Goal: Task Accomplishment & Management: Complete application form

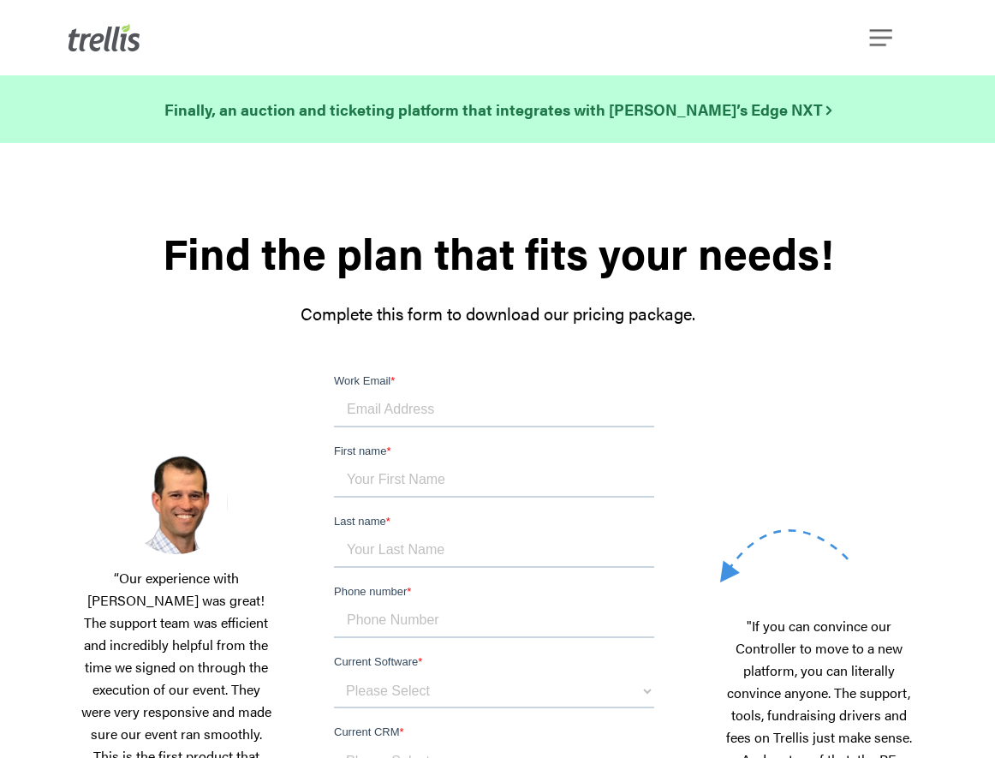
click at [491, 412] on input "Work Email *" at bounding box center [493, 410] width 320 height 34
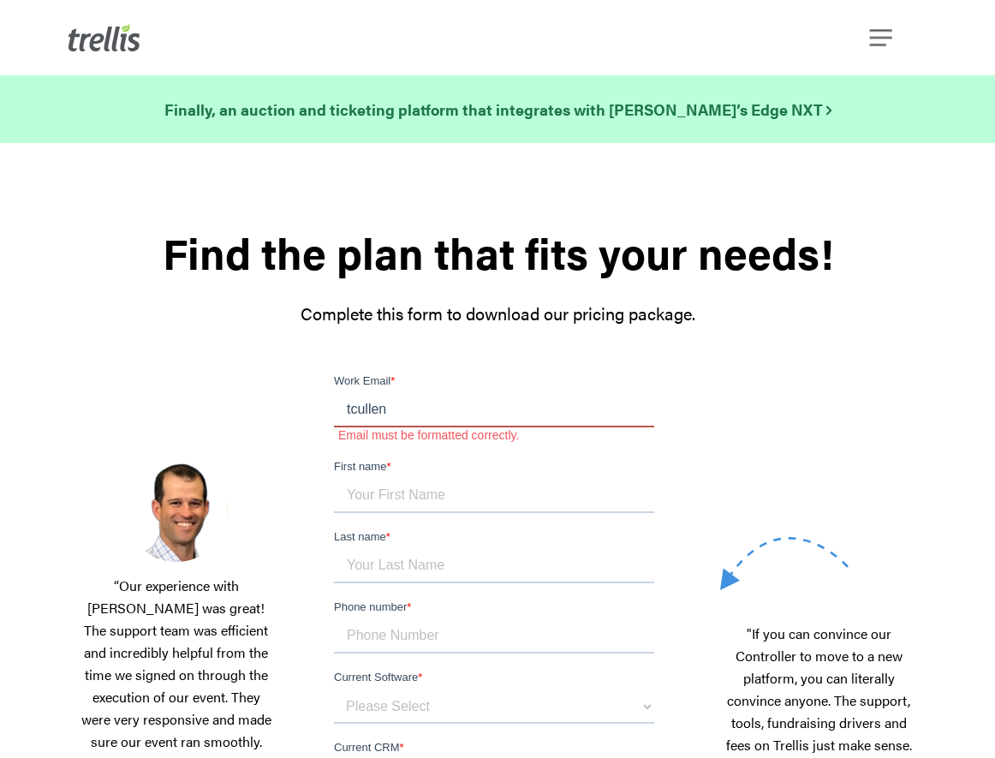
click at [485, 415] on input "tcullen" at bounding box center [493, 410] width 320 height 34
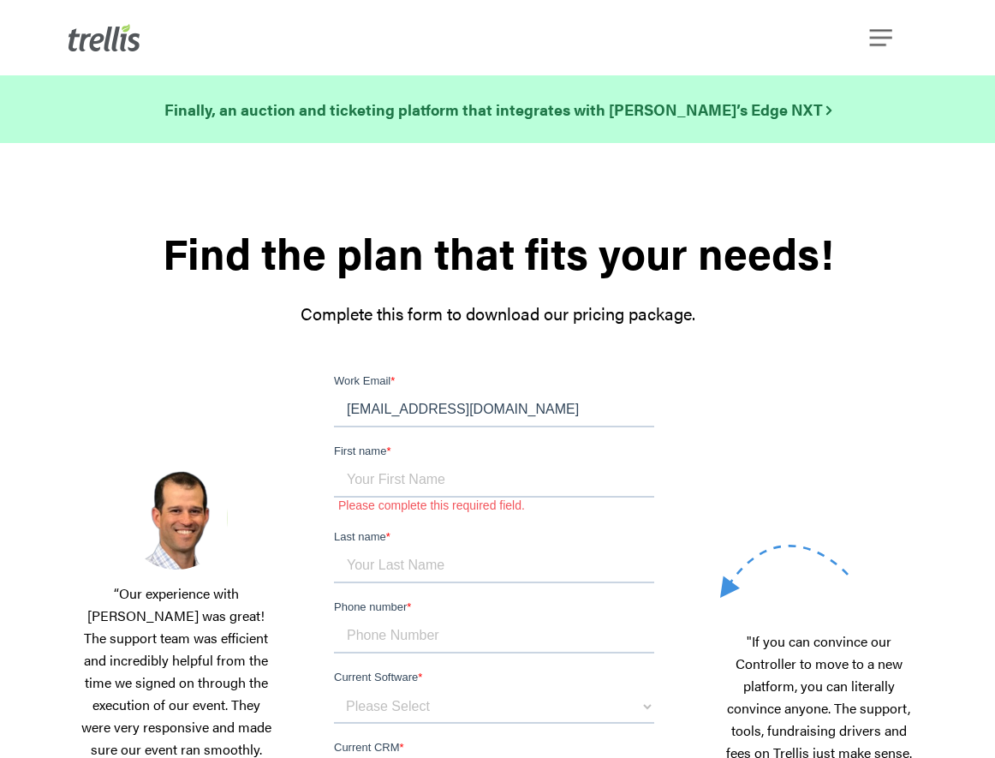
type input "tcullen@catalinaconservancy.org"
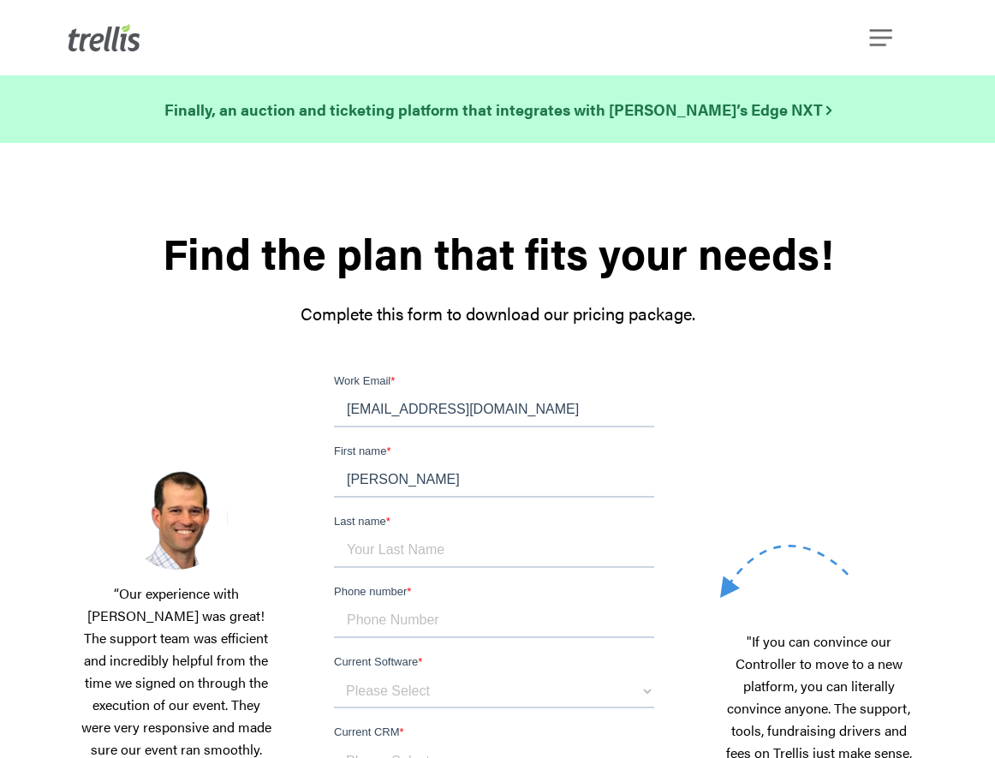
type input "Tim"
type input "Cullen"
type input "8055589248"
click at [469, 692] on select "Please Select OneCause Givesmart GreaterGiving Givergy Other" at bounding box center [493, 691] width 320 height 34
select select "OneCause"
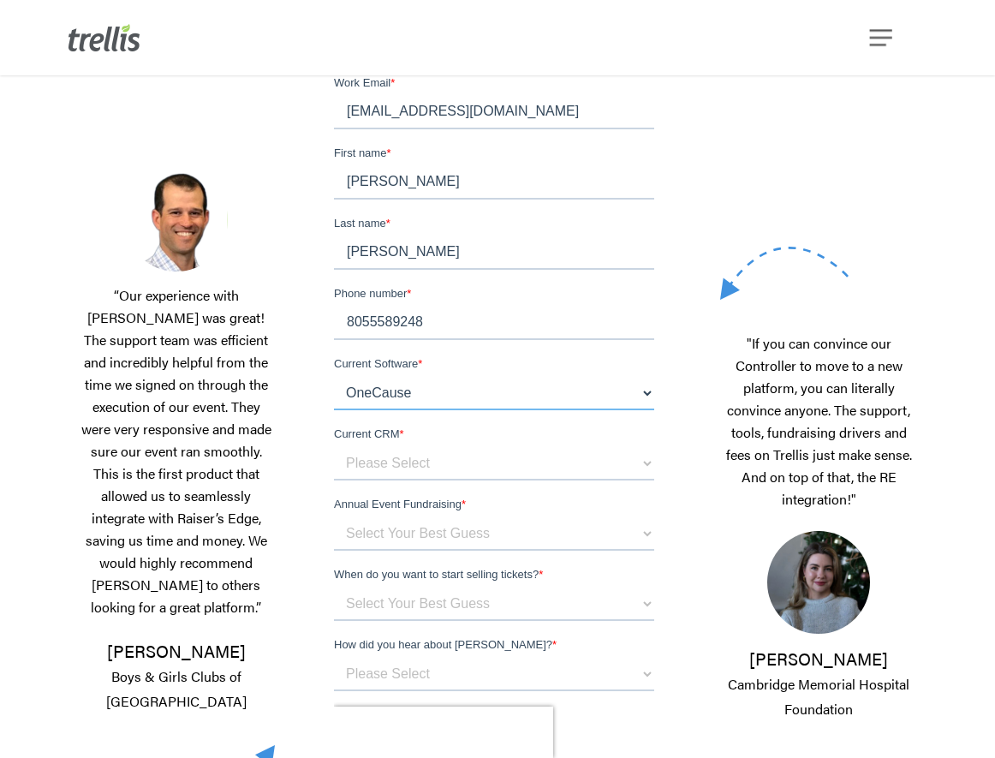
scroll to position [284, 0]
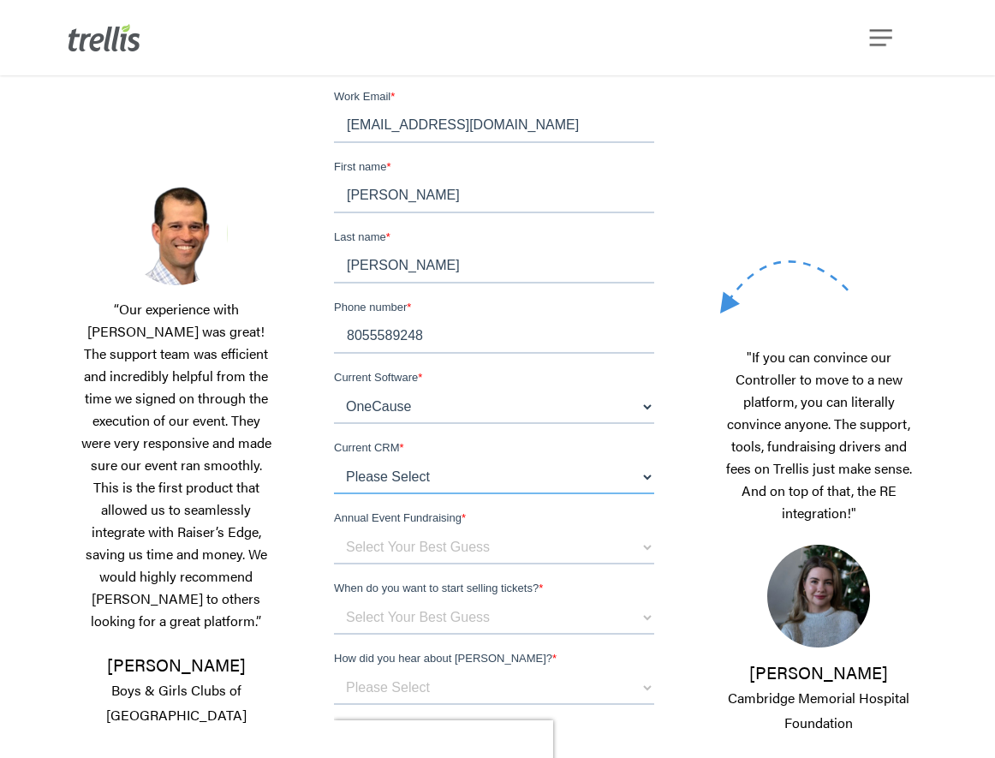
click at [501, 484] on select "Please Select Blackbaud Raiser's Edge Salesforce Donor Perfect Veracross Virtuo…" at bounding box center [493, 477] width 320 height 34
select select "Blackbaud Raiser's Edge"
click at [456, 552] on select "Select Your Best Guess below $150k per year $150k - $500k $500k+" at bounding box center [493, 547] width 320 height 34
select select "$500k+"
click at [435, 622] on select "Select Your Best Guess Unsure 1 - 3 months 3 - 6 months 6 months + Immediately" at bounding box center [493, 617] width 320 height 34
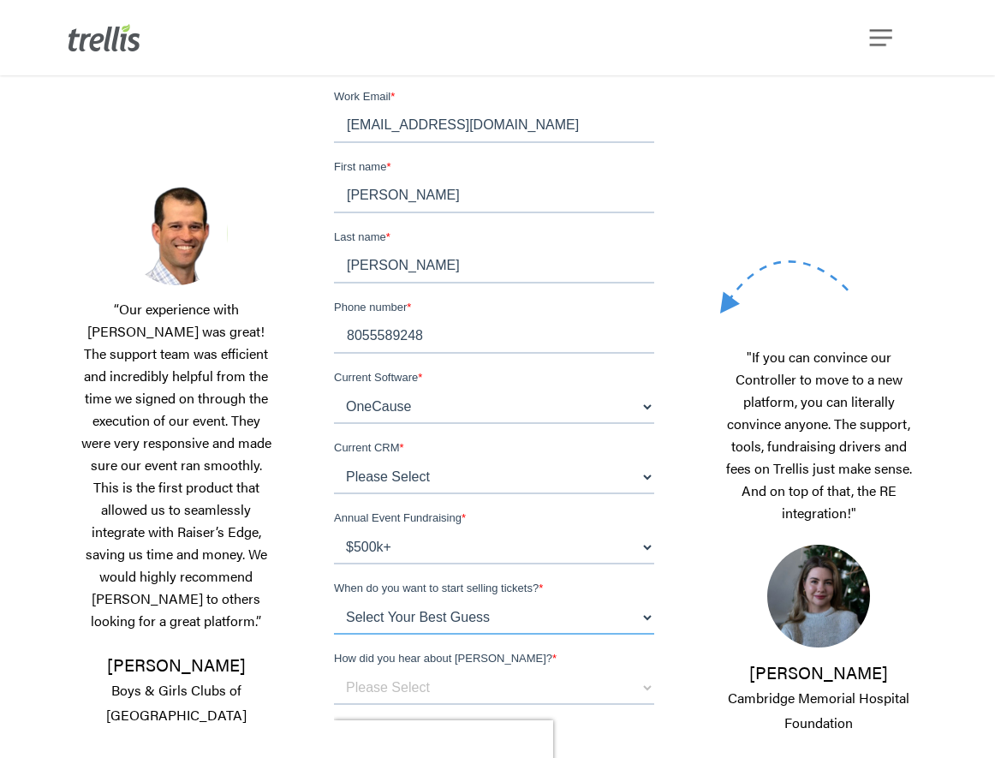
select select "1 - 3 months"
click at [437, 689] on select "Please Select Referral From a Friend Attended an Event that Used Trellis Blackb…" at bounding box center [493, 687] width 320 height 34
select select "Blackbaud Sales Rep"
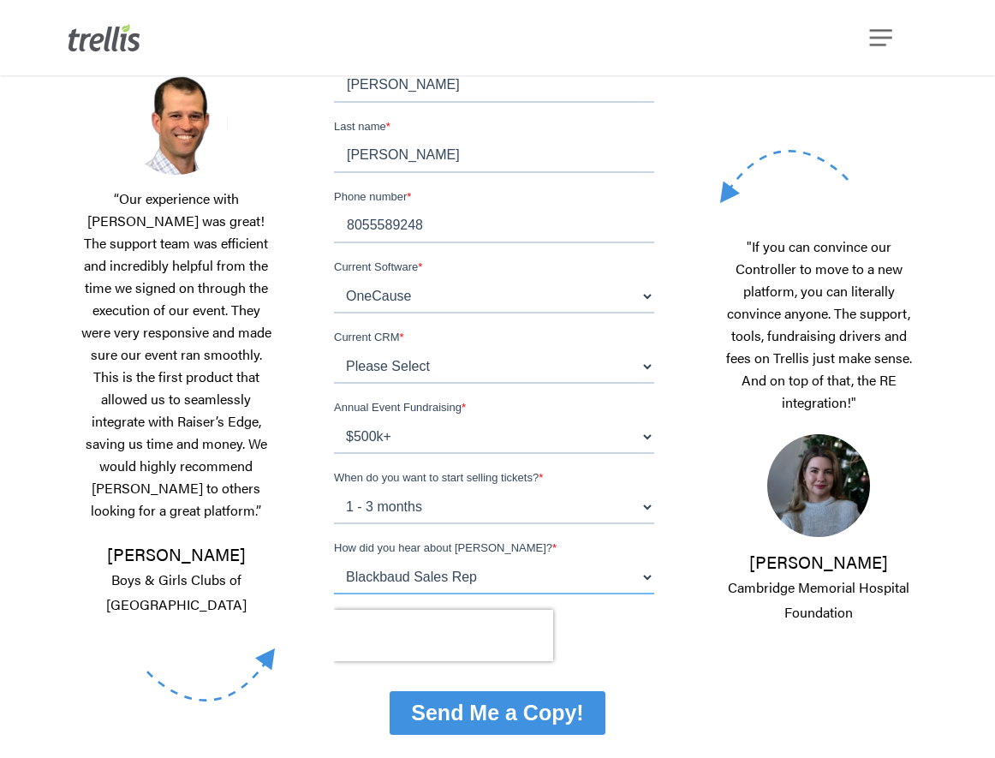
scroll to position [589, 0]
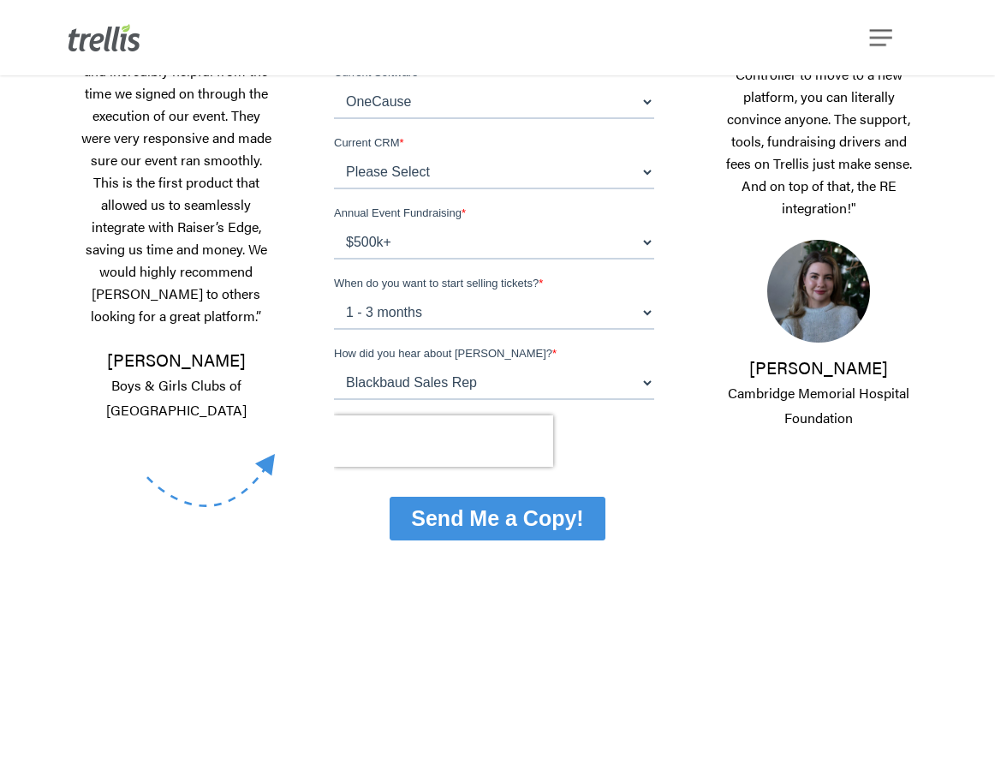
click at [503, 528] on input "Send Me a Copy!" at bounding box center [496, 519] width 215 height 44
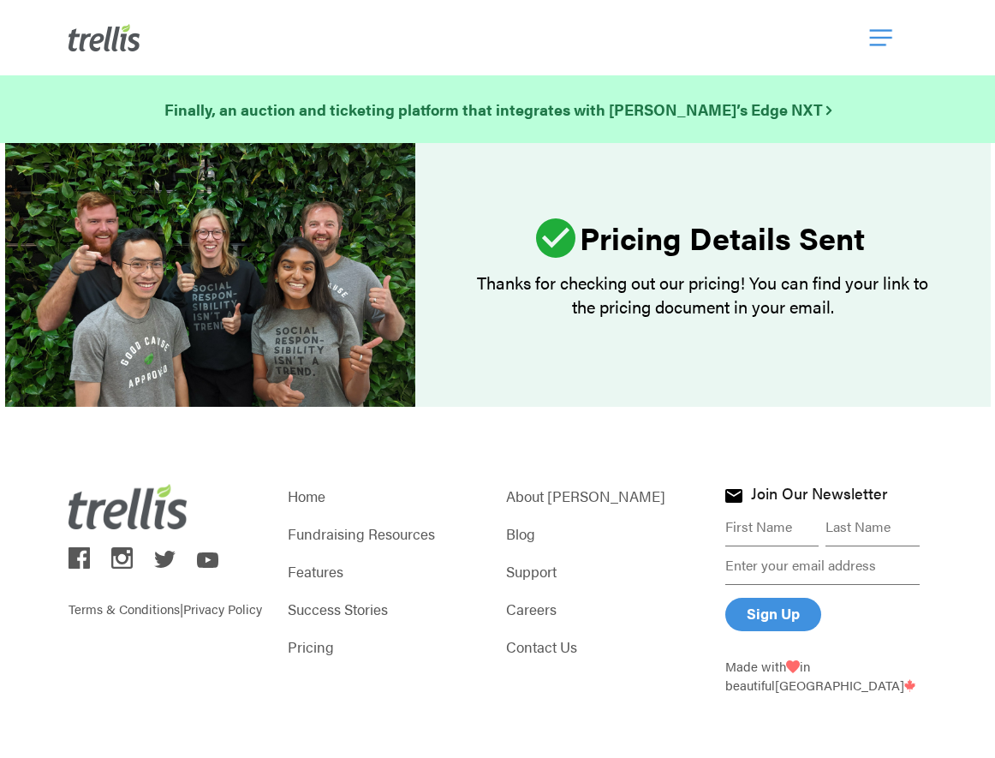
click at [880, 29] on span "Navigation Menu" at bounding box center [880, 37] width 22 height 29
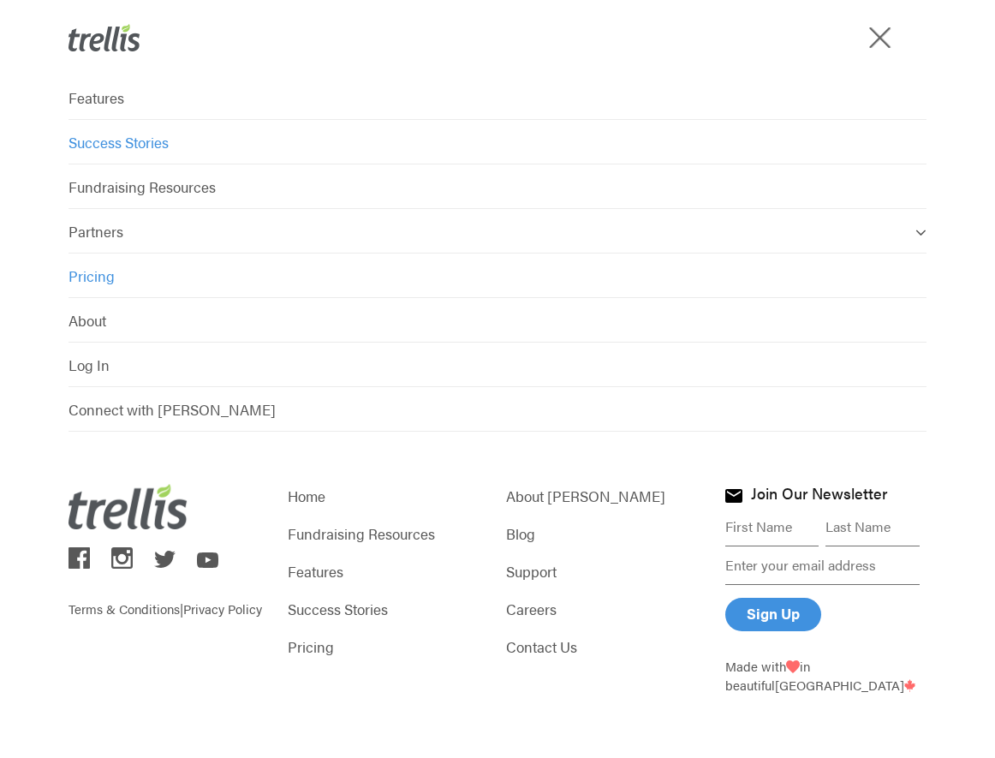
click at [130, 135] on span "Success Stories" at bounding box center [118, 142] width 100 height 21
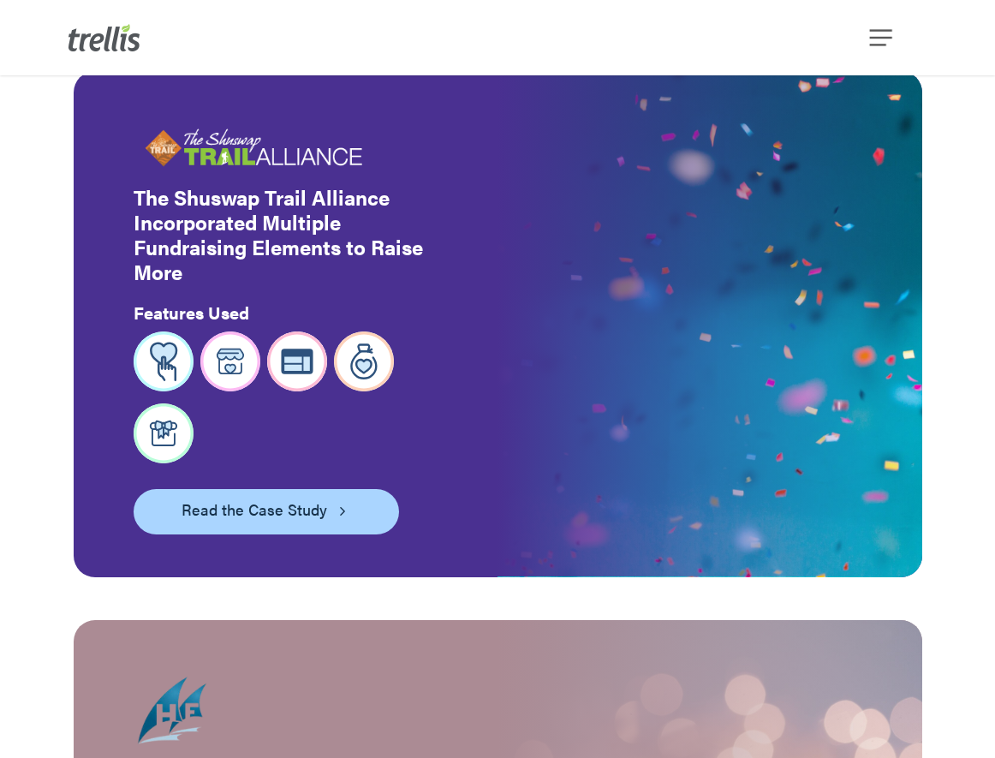
scroll to position [895, 0]
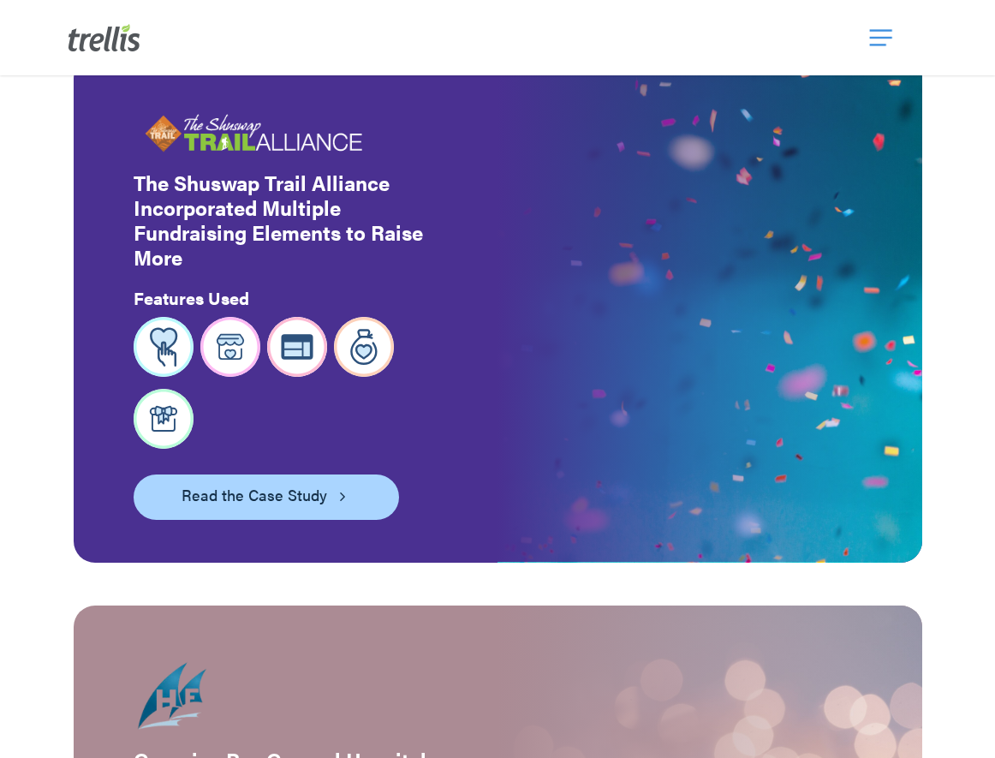
click at [870, 33] on span "Navigation Menu" at bounding box center [880, 37] width 22 height 29
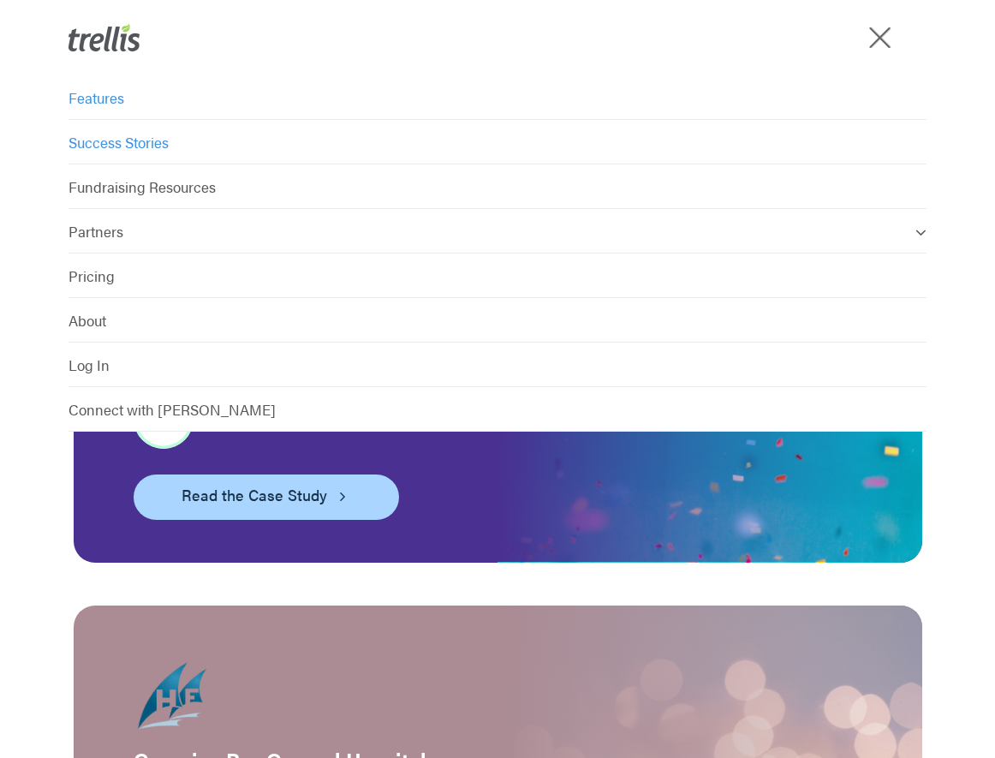
click at [70, 101] on span "Features" at bounding box center [96, 97] width 56 height 21
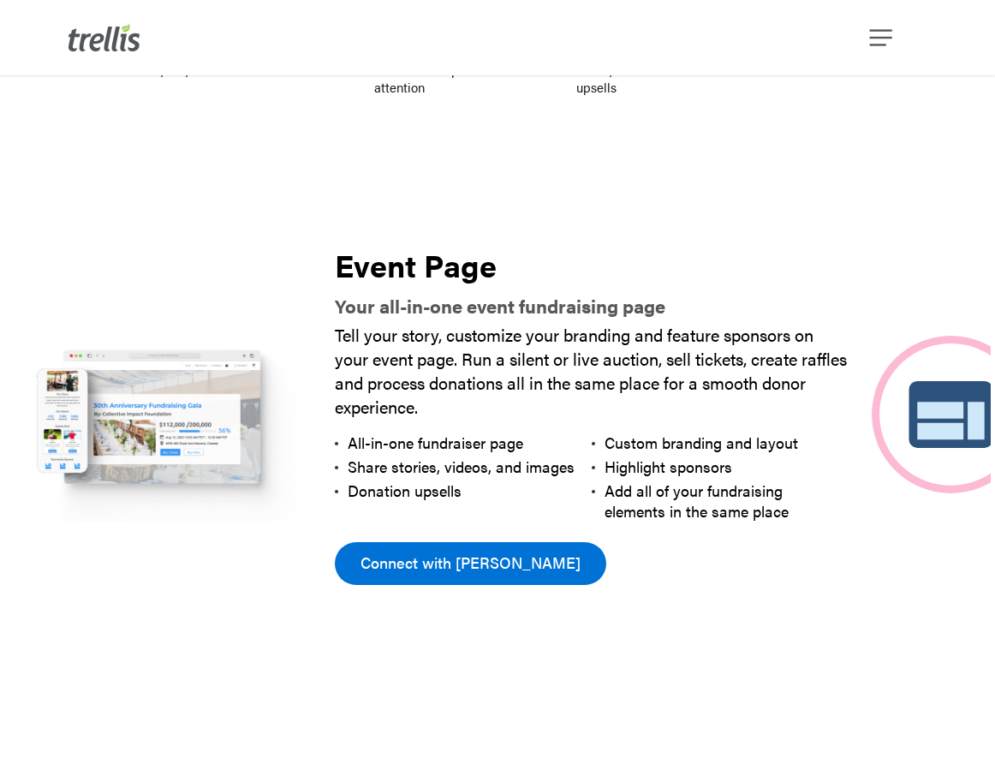
scroll to position [792, 0]
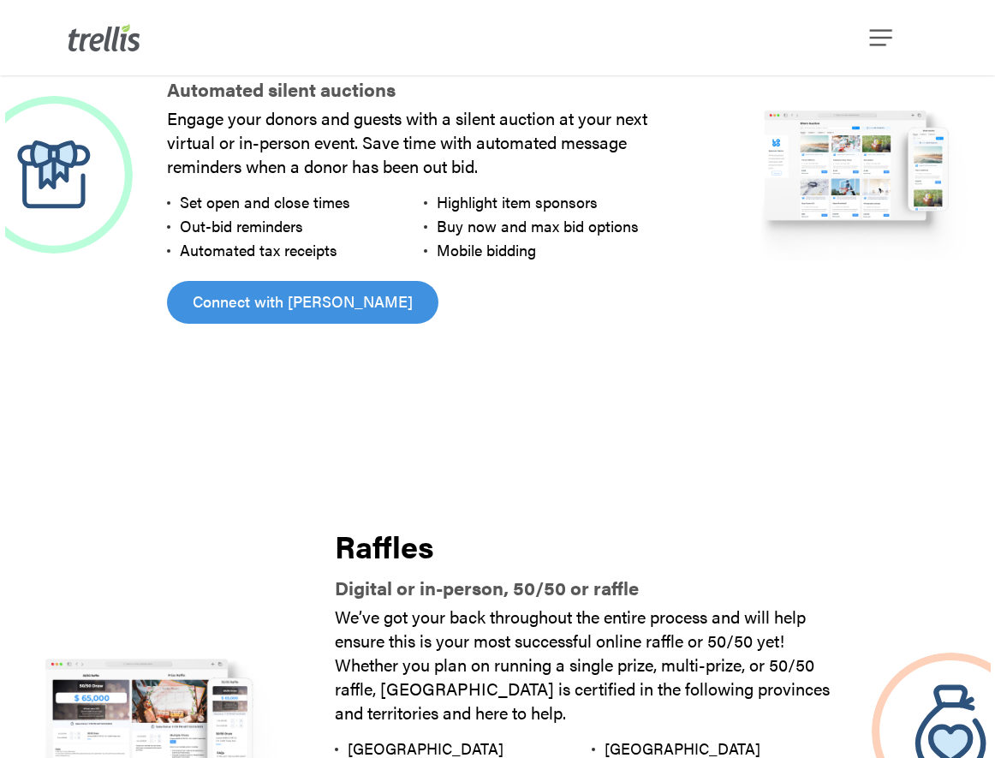
scroll to position [1384, 0]
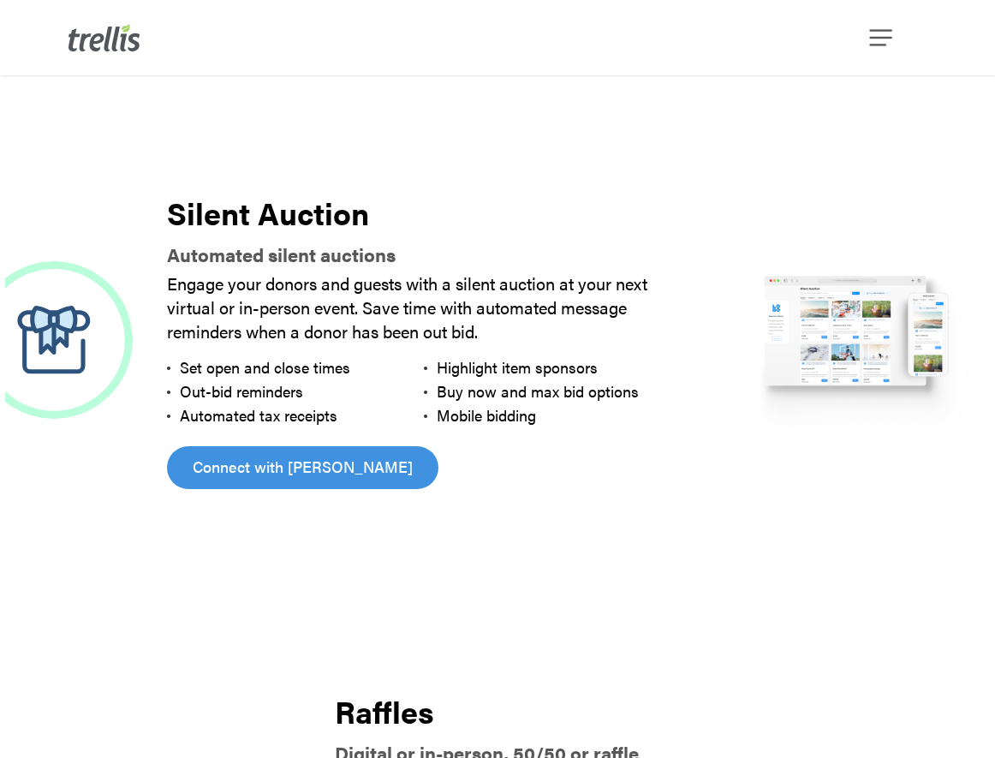
click at [829, 336] on img at bounding box center [859, 340] width 261 height 175
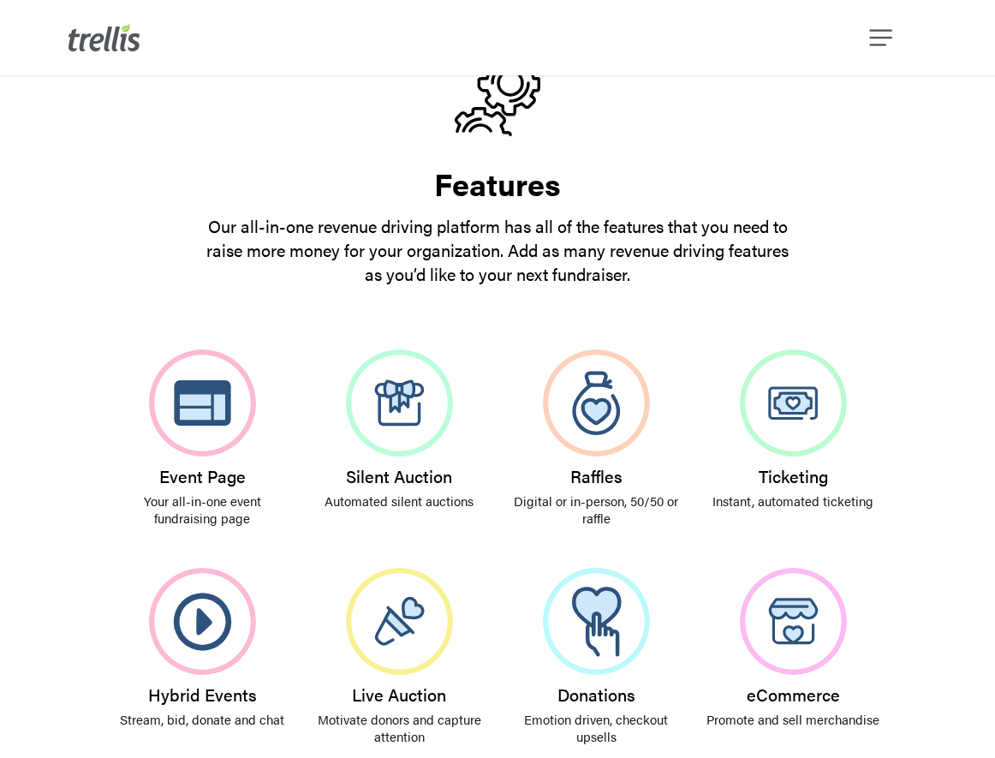
scroll to position [67, 0]
